Goal: Find specific fact: Find specific fact

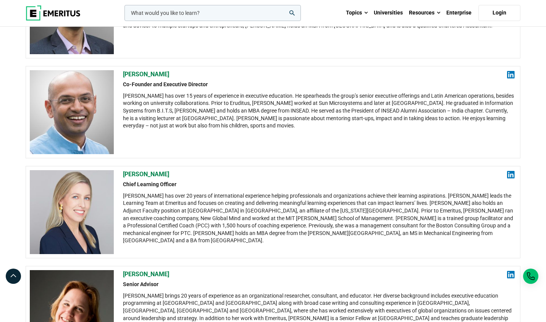
scroll to position [267, 0]
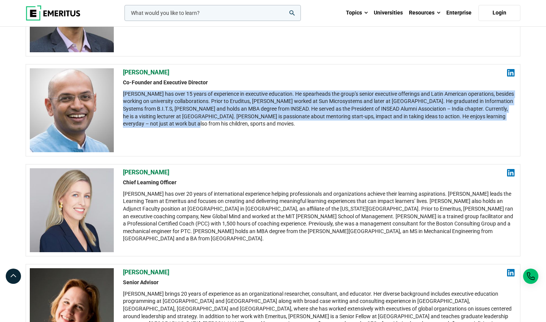
drag, startPoint x: 124, startPoint y: 93, endPoint x: 170, endPoint y: 124, distance: 55.2
click at [170, 124] on div "[PERSON_NAME] has over 15 years of experience in executive education. He spearh…" at bounding box center [318, 108] width 391 height 37
copy div "[PERSON_NAME] has over 15 years of experience in executive education. He spearh…"
drag, startPoint x: 403, startPoint y: 154, endPoint x: 375, endPoint y: 156, distance: 28.7
click at [403, 154] on div "[PERSON_NAME] Co-Founder and Executive Director [PERSON_NAME] has over 15 years…" at bounding box center [273, 110] width 494 height 92
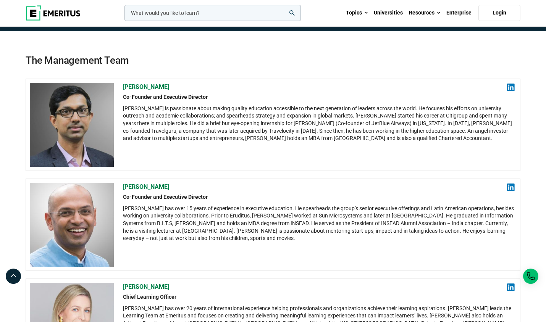
scroll to position [191, 0]
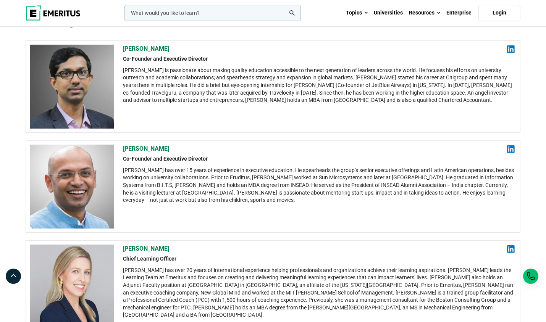
drag, startPoint x: 393, startPoint y: 188, endPoint x: 155, endPoint y: 129, distance: 244.8
click at [393, 188] on div "[PERSON_NAME] has over 15 years of experience in executive education. He spearh…" at bounding box center [318, 185] width 391 height 37
drag, startPoint x: 216, startPoint y: 159, endPoint x: 122, endPoint y: 159, distance: 94.6
click at [122, 159] on div "[PERSON_NAME] Co-Founder and Executive Director [PERSON_NAME] has over 15 years…" at bounding box center [273, 186] width 494 height 92
copy h2 "Co-Founder and Executive Director"
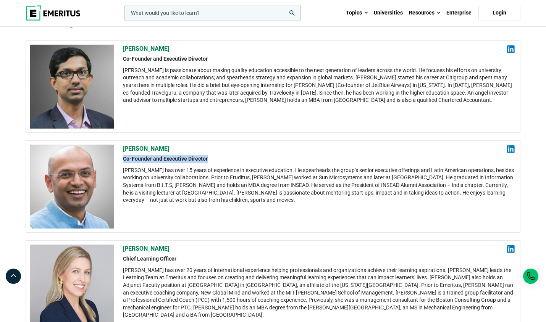
click at [325, 128] on div "[PERSON_NAME] Co-Founder and Executive Director [PERSON_NAME] is passionate abo…" at bounding box center [318, 87] width 391 height 84
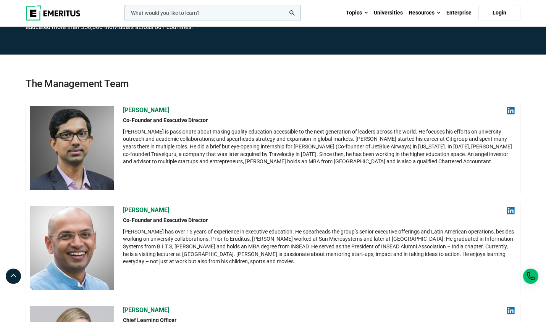
scroll to position [267, 0]
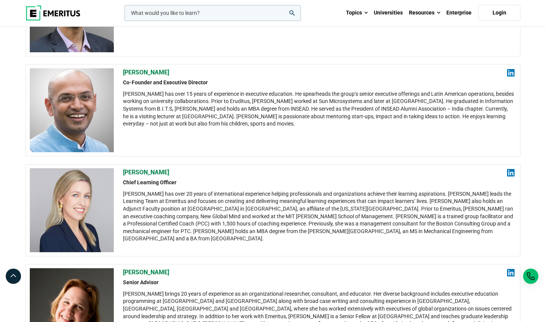
click at [298, 96] on div "[PERSON_NAME] has over 15 years of experience in executive education. He spearh…" at bounding box center [318, 108] width 391 height 37
drag, startPoint x: 280, startPoint y: 92, endPoint x: 417, endPoint y: 90, distance: 137.0
click at [417, 90] on div "[PERSON_NAME] has over 15 years of experience in executive education. He spearh…" at bounding box center [318, 108] width 391 height 37
copy div "He spearheads the group’s senior executive offerings and"
drag, startPoint x: 367, startPoint y: 129, endPoint x: 309, endPoint y: 96, distance: 67.0
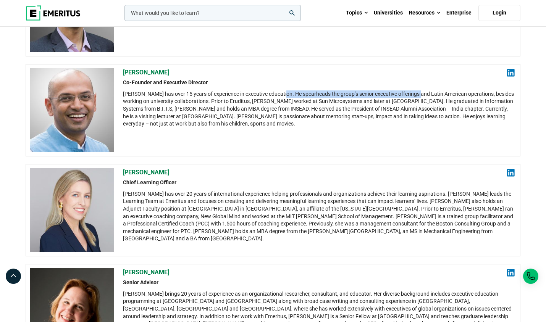
click at [367, 129] on div "[PERSON_NAME] Co-Founder and Executive Director [PERSON_NAME] has over 15 years…" at bounding box center [318, 110] width 391 height 84
drag, startPoint x: 280, startPoint y: 93, endPoint x: 209, endPoint y: 104, distance: 71.4
click at [209, 104] on div "[PERSON_NAME] has over 15 years of experience in executive education. He spearh…" at bounding box center [318, 108] width 391 height 37
copy div "He spearheads the group’s senior executive offerings and Latin American operati…"
click at [373, 147] on div "[PERSON_NAME] Co-Founder and Executive Director [PERSON_NAME] has over 15 years…" at bounding box center [318, 110] width 391 height 84
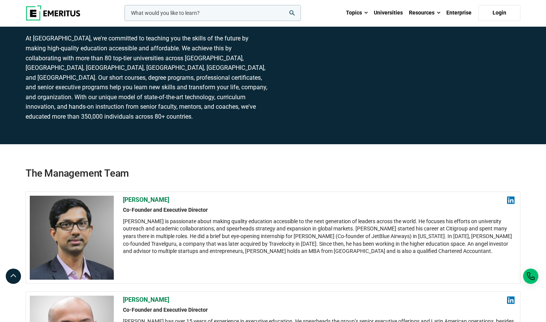
scroll to position [76, 0]
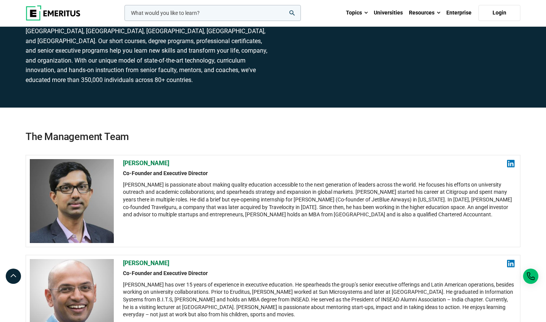
drag, startPoint x: 332, startPoint y: 242, endPoint x: 319, endPoint y: 221, distance: 24.3
click at [332, 242] on div "[PERSON_NAME] Co-Founder and Executive Director [PERSON_NAME] is passionate abo…" at bounding box center [318, 201] width 391 height 84
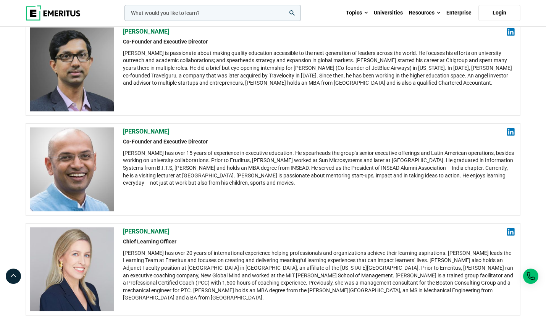
scroll to position [191, 0]
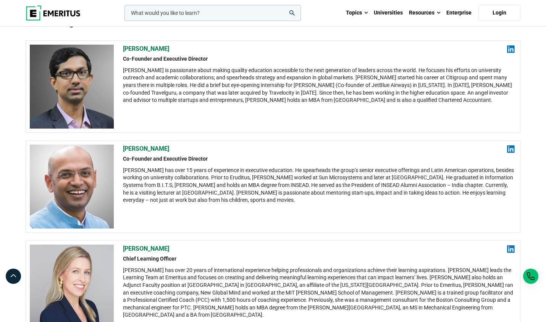
click at [330, 200] on div "[PERSON_NAME] has over 15 years of experience in executive education. He spearh…" at bounding box center [318, 185] width 391 height 37
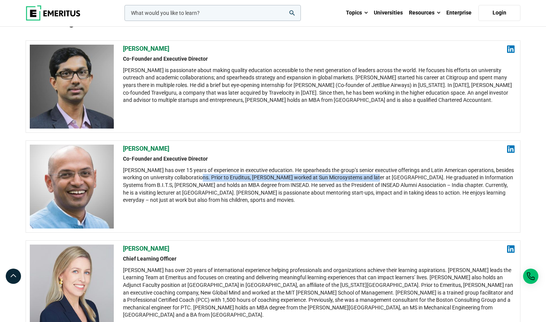
drag, startPoint x: 211, startPoint y: 178, endPoint x: 380, endPoint y: 177, distance: 169.0
click at [380, 177] on div "[PERSON_NAME] has over 15 years of experience in executive education. He spearh…" at bounding box center [318, 185] width 391 height 37
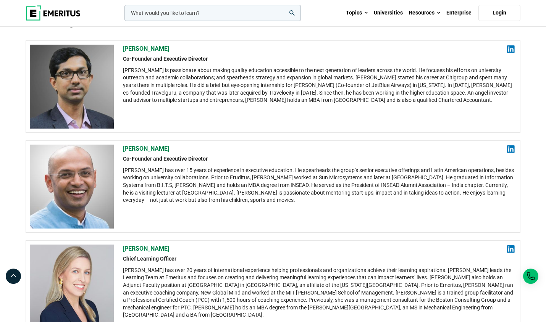
drag, startPoint x: 380, startPoint y: 177, endPoint x: 365, endPoint y: 199, distance: 26.3
click at [365, 199] on div "[PERSON_NAME] has over 15 years of experience in executive education. He spearh…" at bounding box center [318, 185] width 391 height 37
drag, startPoint x: 301, startPoint y: 174, endPoint x: 344, endPoint y: 175, distance: 42.7
click at [344, 175] on div "[PERSON_NAME] has over 15 years of experience in executive education. He spearh…" at bounding box center [318, 185] width 391 height 37
copy div "Sun Microsystems"
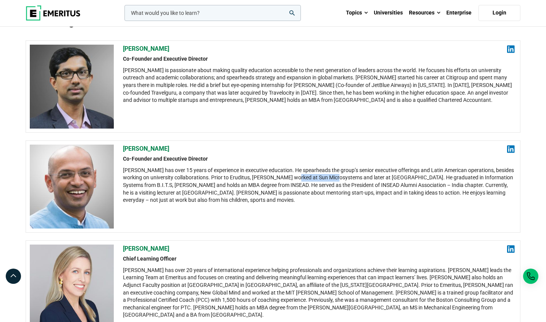
click at [318, 211] on div "[PERSON_NAME] Co-Founder and Executive Director [PERSON_NAME] has over 15 years…" at bounding box center [318, 187] width 391 height 84
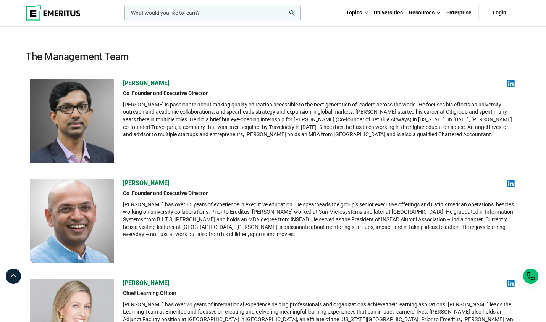
scroll to position [229, 0]
